Goal: Information Seeking & Learning: Learn about a topic

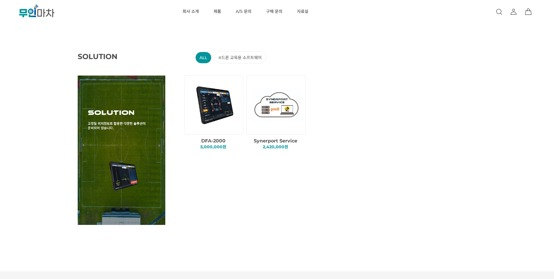
scroll to position [876, 0]
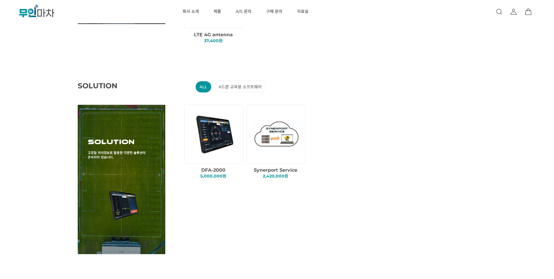
click at [362, 205] on div "SOLUTION ALL #드론 교육용 소프트웨어 DFA-2000 5,000,000원 2,420,000원" at bounding box center [299, 164] width 554 height 201
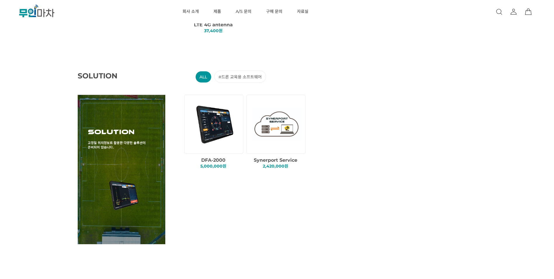
scroll to position [847, 0]
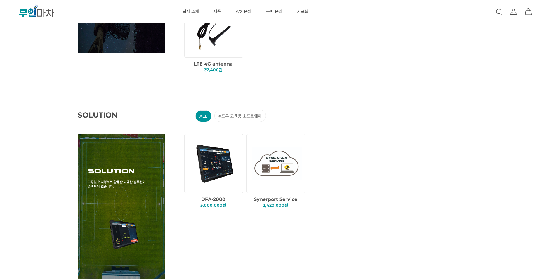
click at [217, 178] on img at bounding box center [215, 163] width 50 height 50
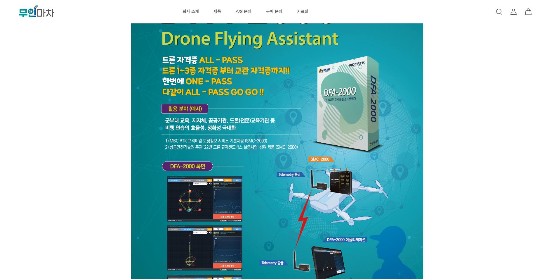
scroll to position [409, 0]
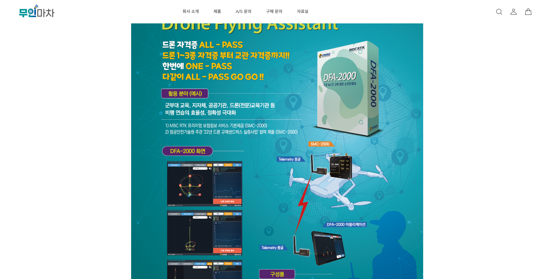
scroll to position [263, 0]
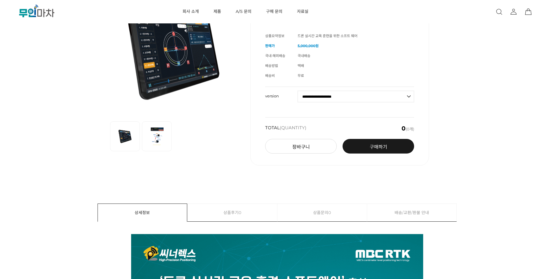
scroll to position [0, 0]
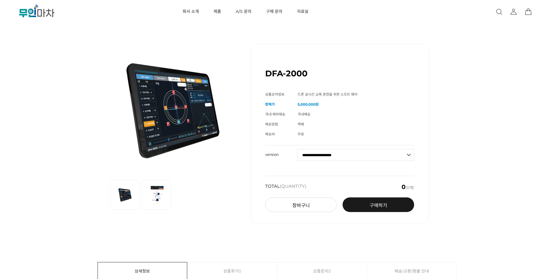
click at [472, 158] on div "이전 리스트 1번째 리스트 2번째 리스트 다음 리스트 DFA-2000 (해외배송 가능상품) 기본 정보 상품명 DFA-2000 판매가" at bounding box center [277, 133] width 498 height 209
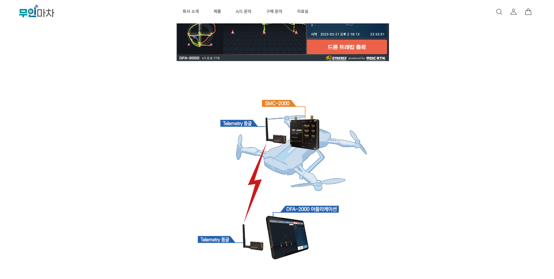
scroll to position [1489, 0]
